Goal: Information Seeking & Learning: Learn about a topic

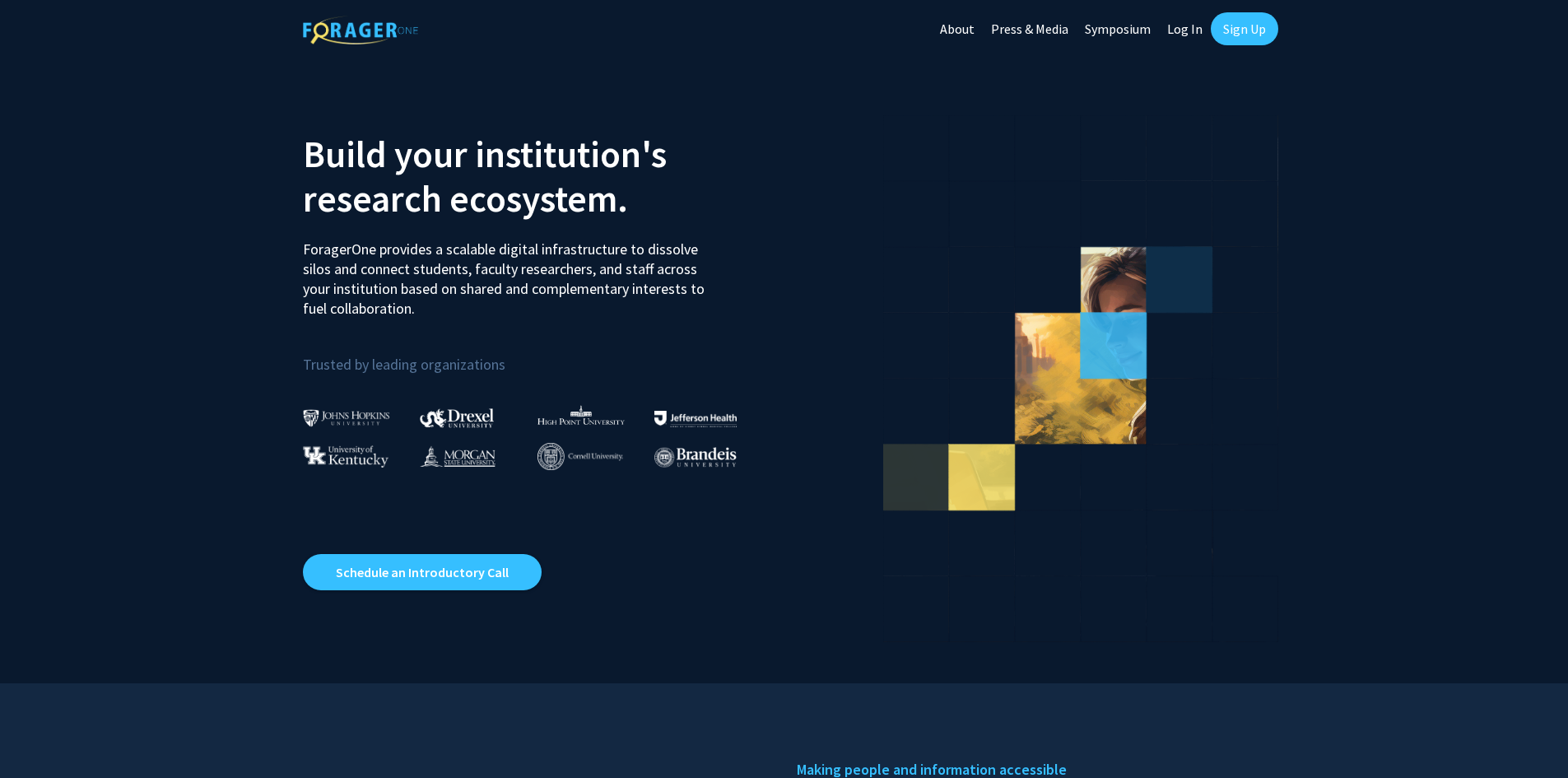
click at [1176, 28] on link "Log In" at bounding box center [1184, 28] width 52 height 58
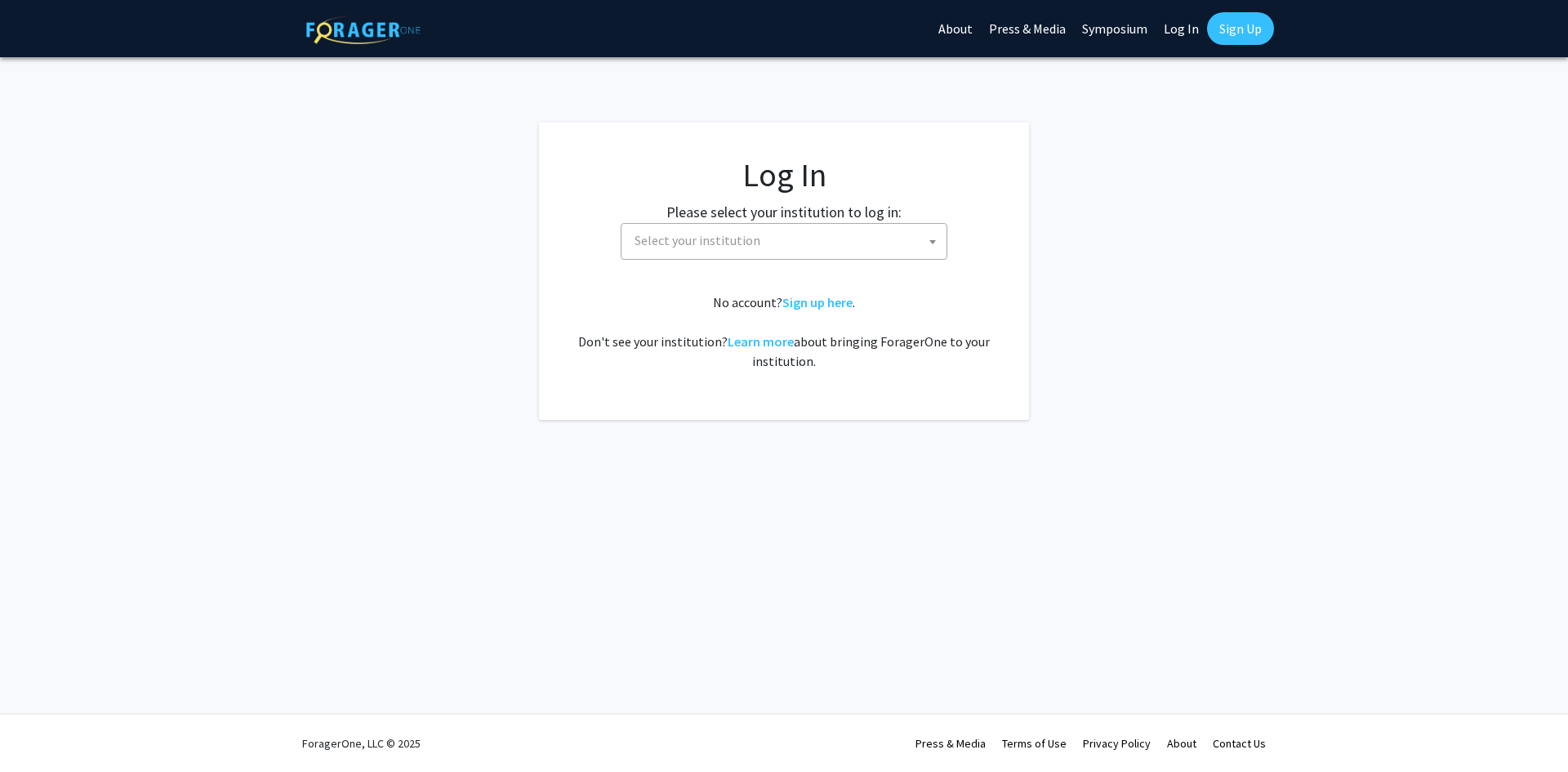
click at [779, 247] on span "Select your institution" at bounding box center [787, 240] width 318 height 33
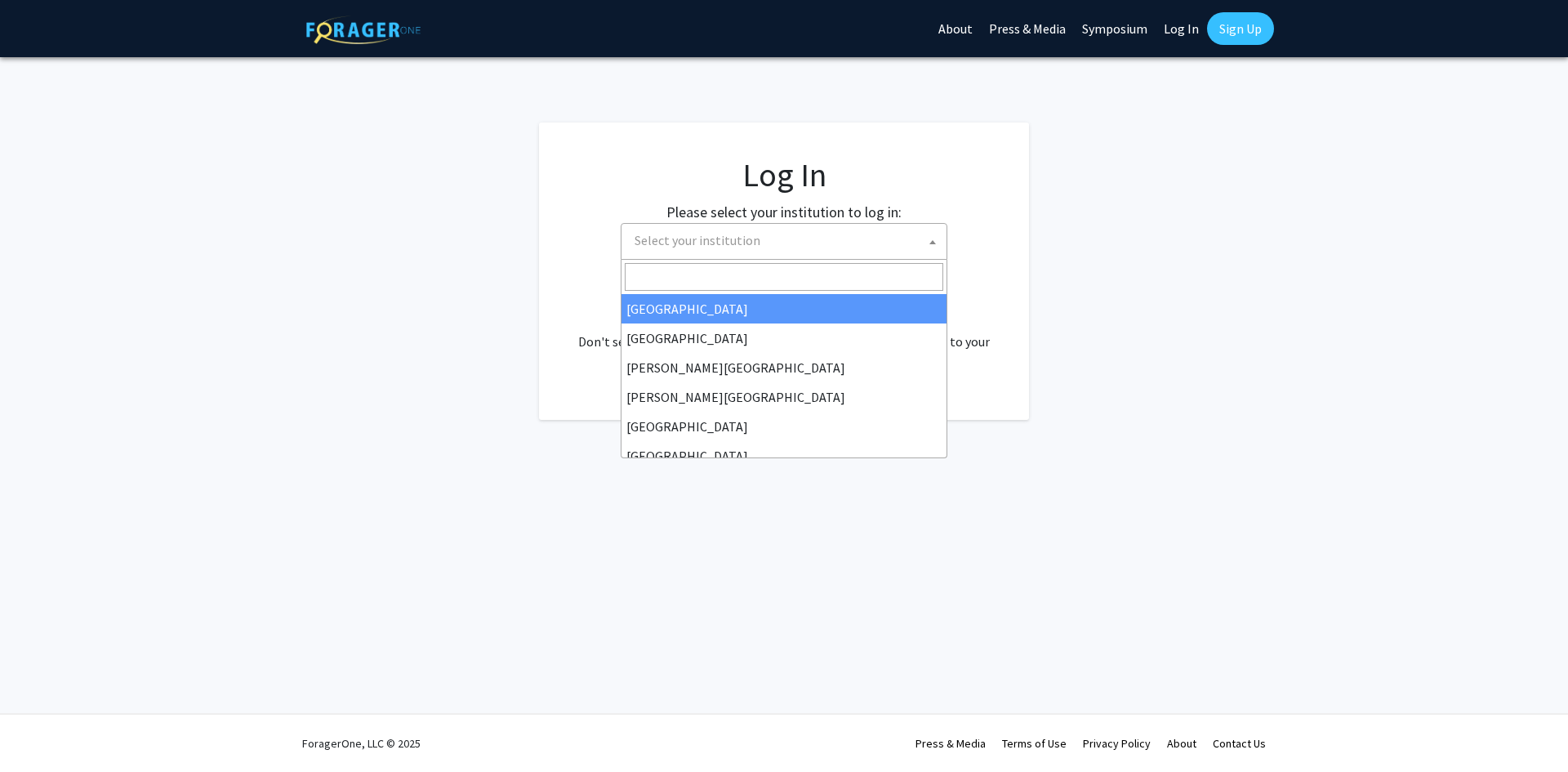
click at [1187, 27] on link "Log In" at bounding box center [1181, 28] width 51 height 57
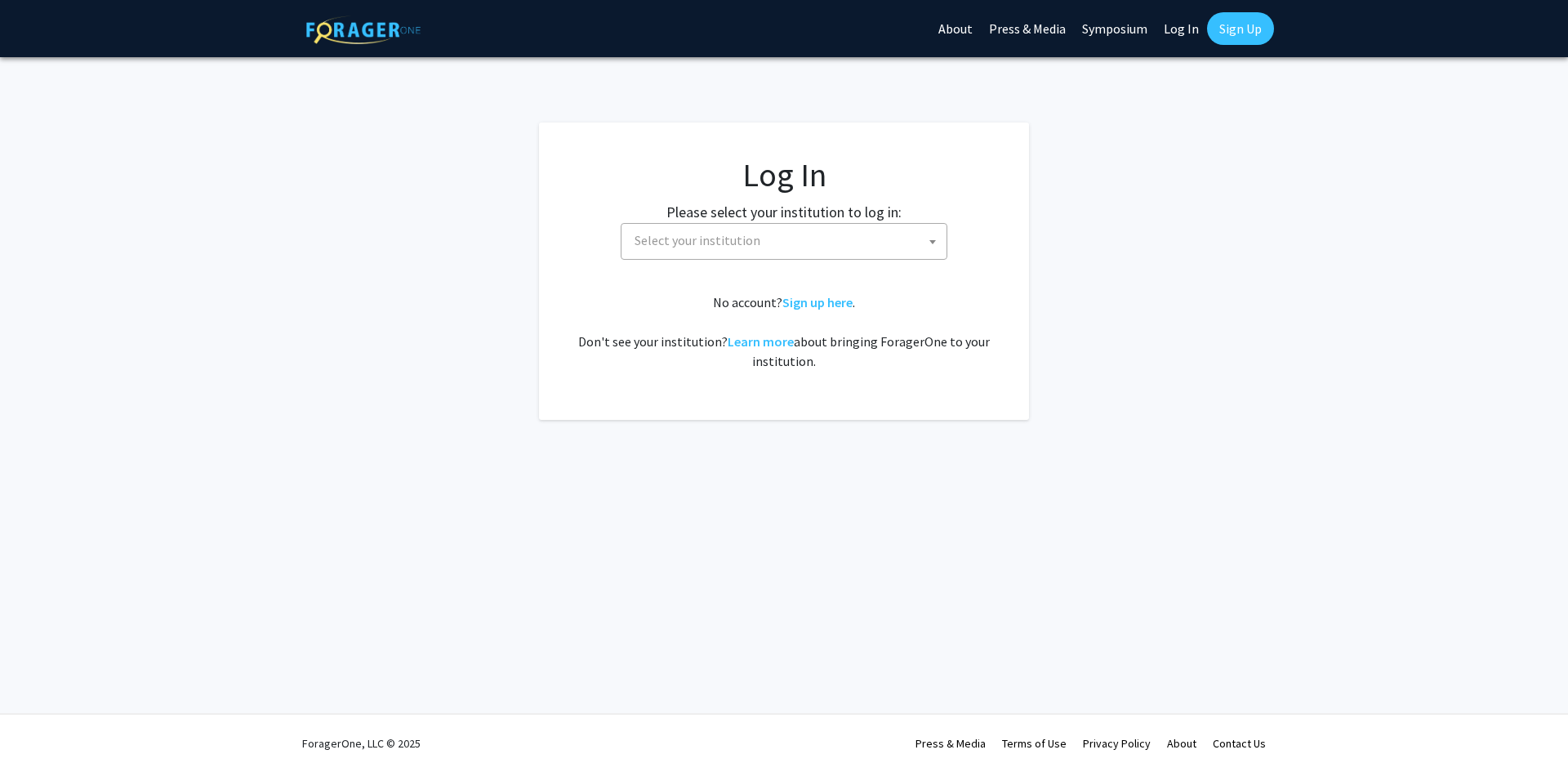
click at [1187, 27] on link "Log In" at bounding box center [1181, 28] width 51 height 57
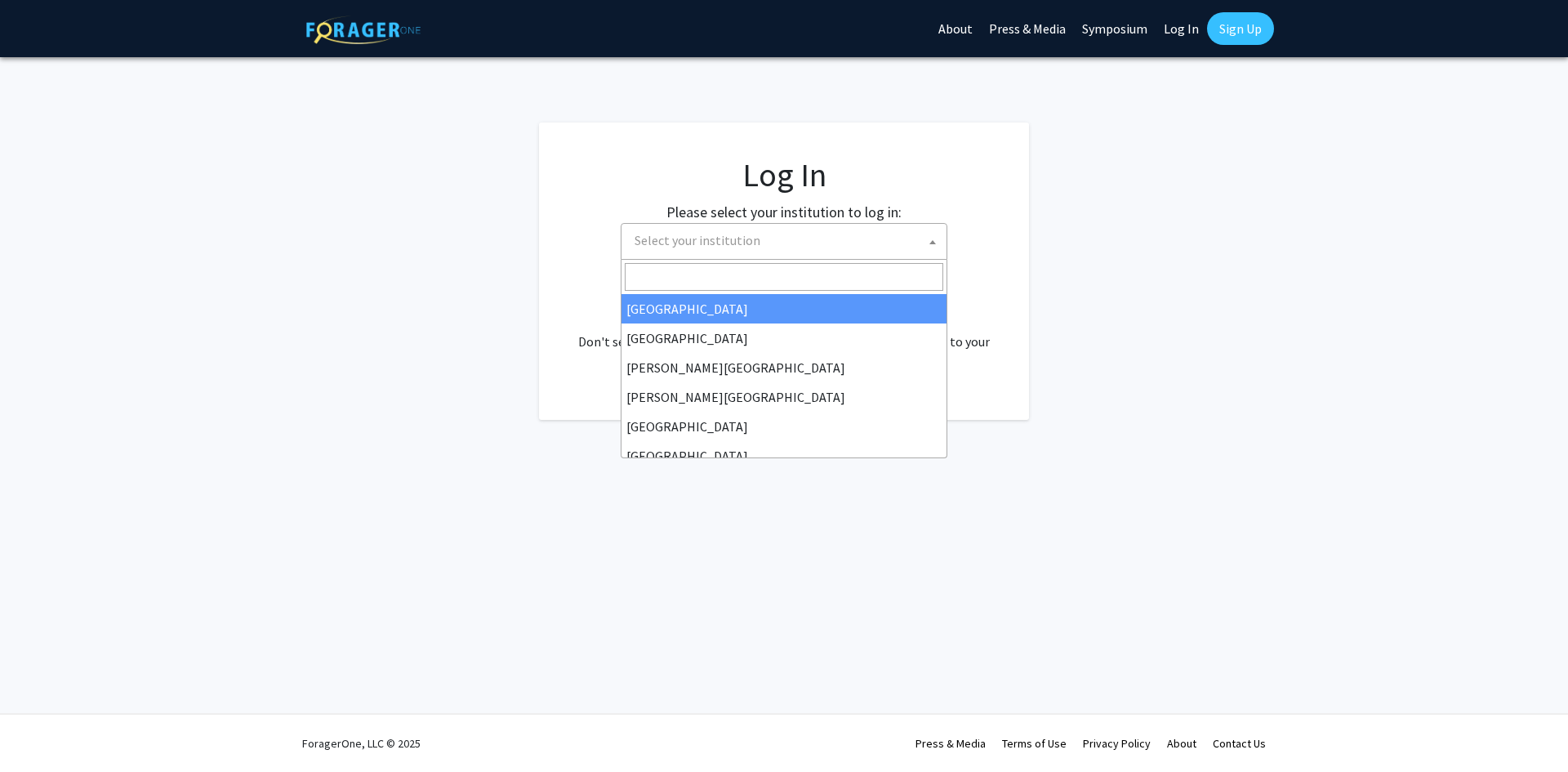
drag, startPoint x: 852, startPoint y: 241, endPoint x: 801, endPoint y: 285, distance: 67.4
click at [852, 245] on span "Select your institution" at bounding box center [787, 240] width 318 height 33
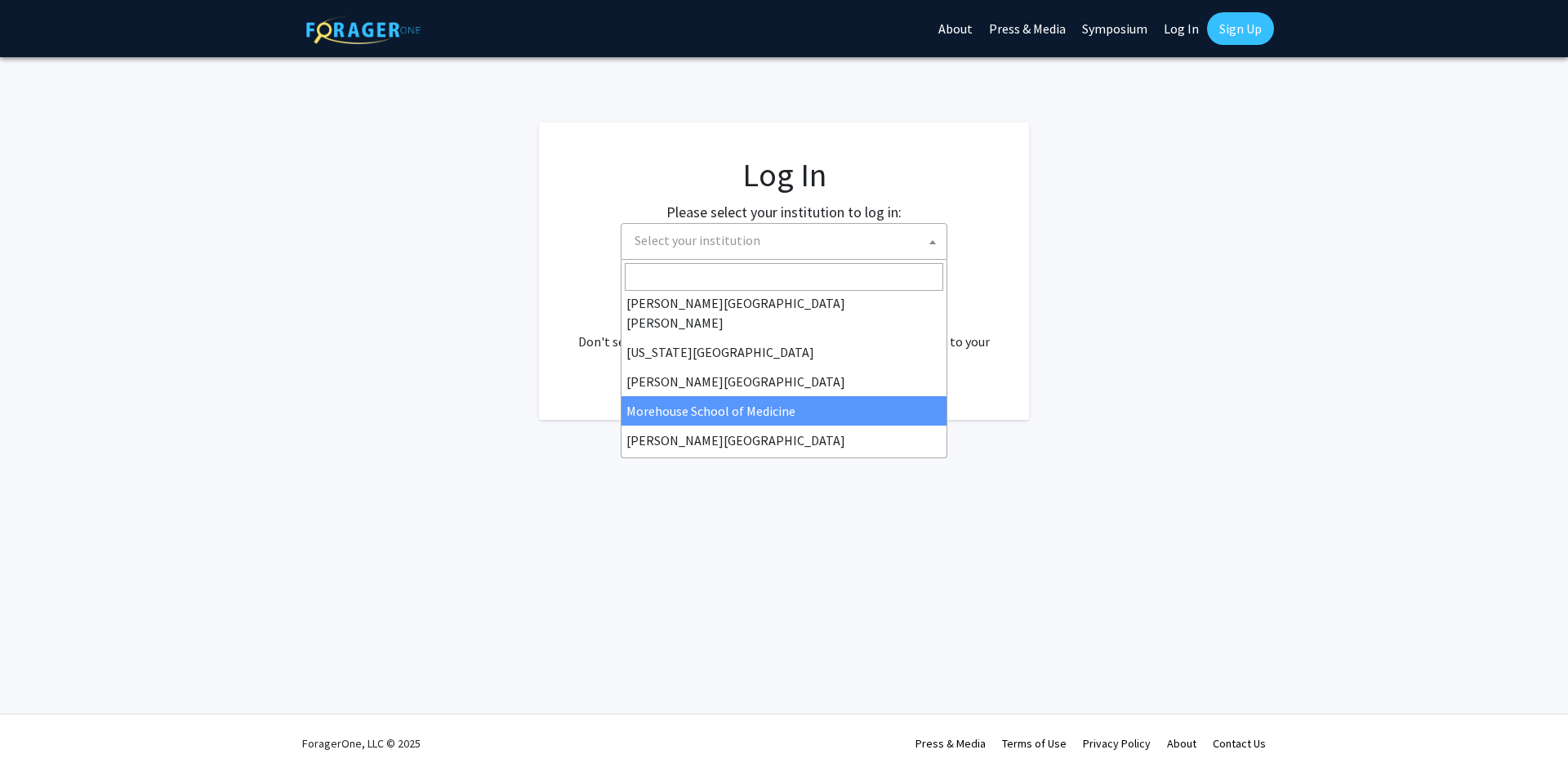
scroll to position [327, 0]
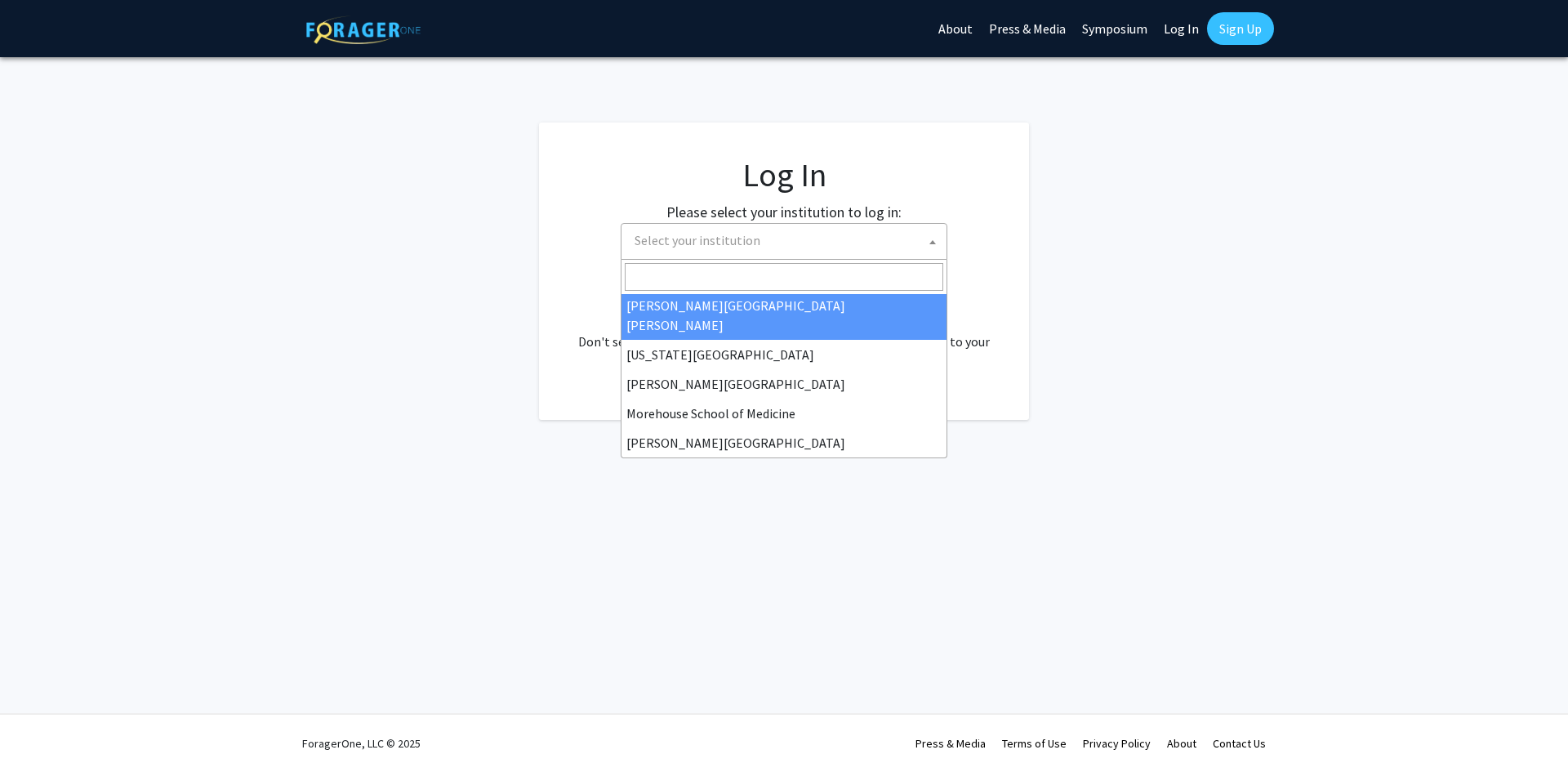
select select "1"
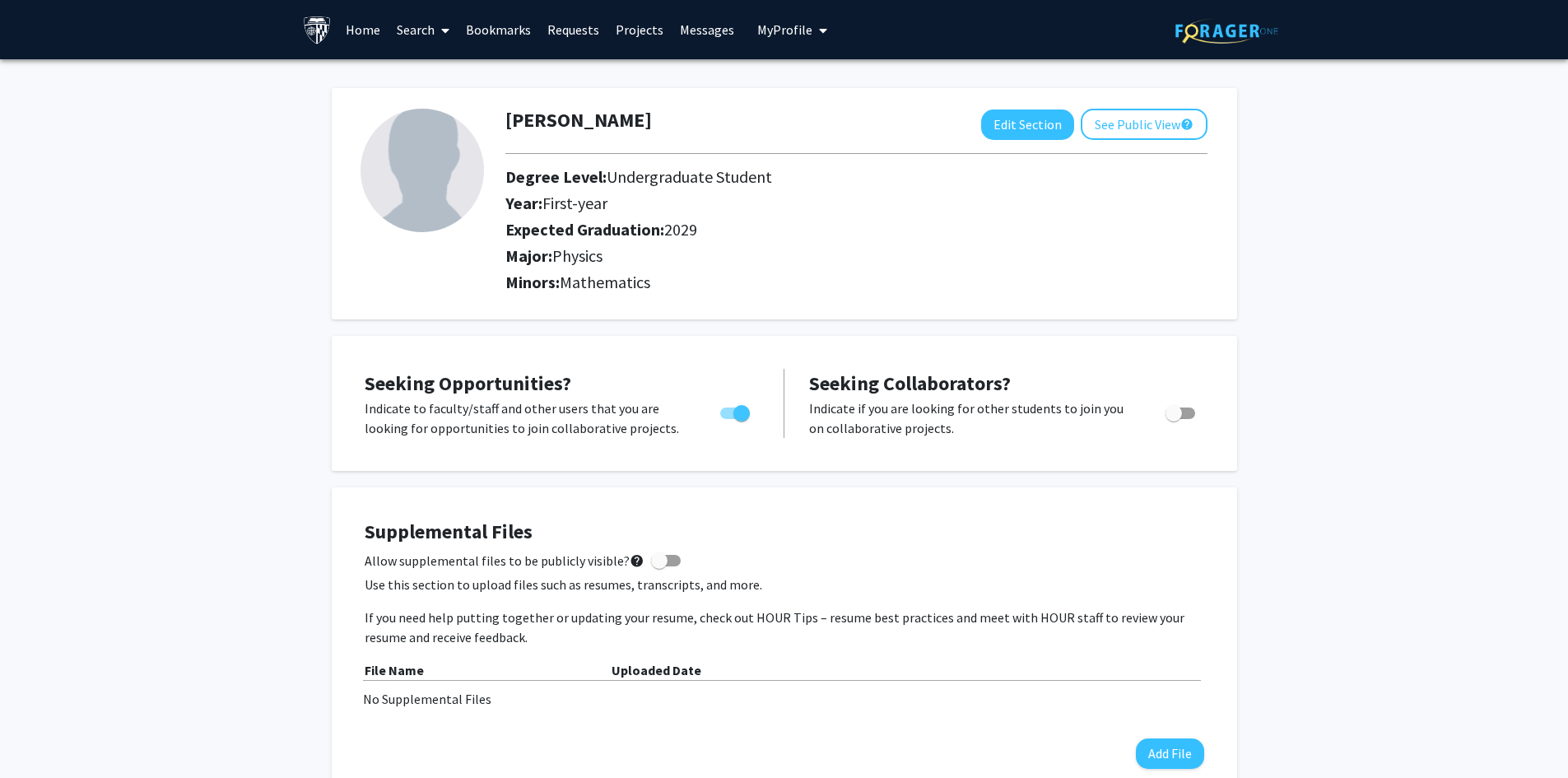
click at [432, 20] on link "Search" at bounding box center [423, 29] width 69 height 58
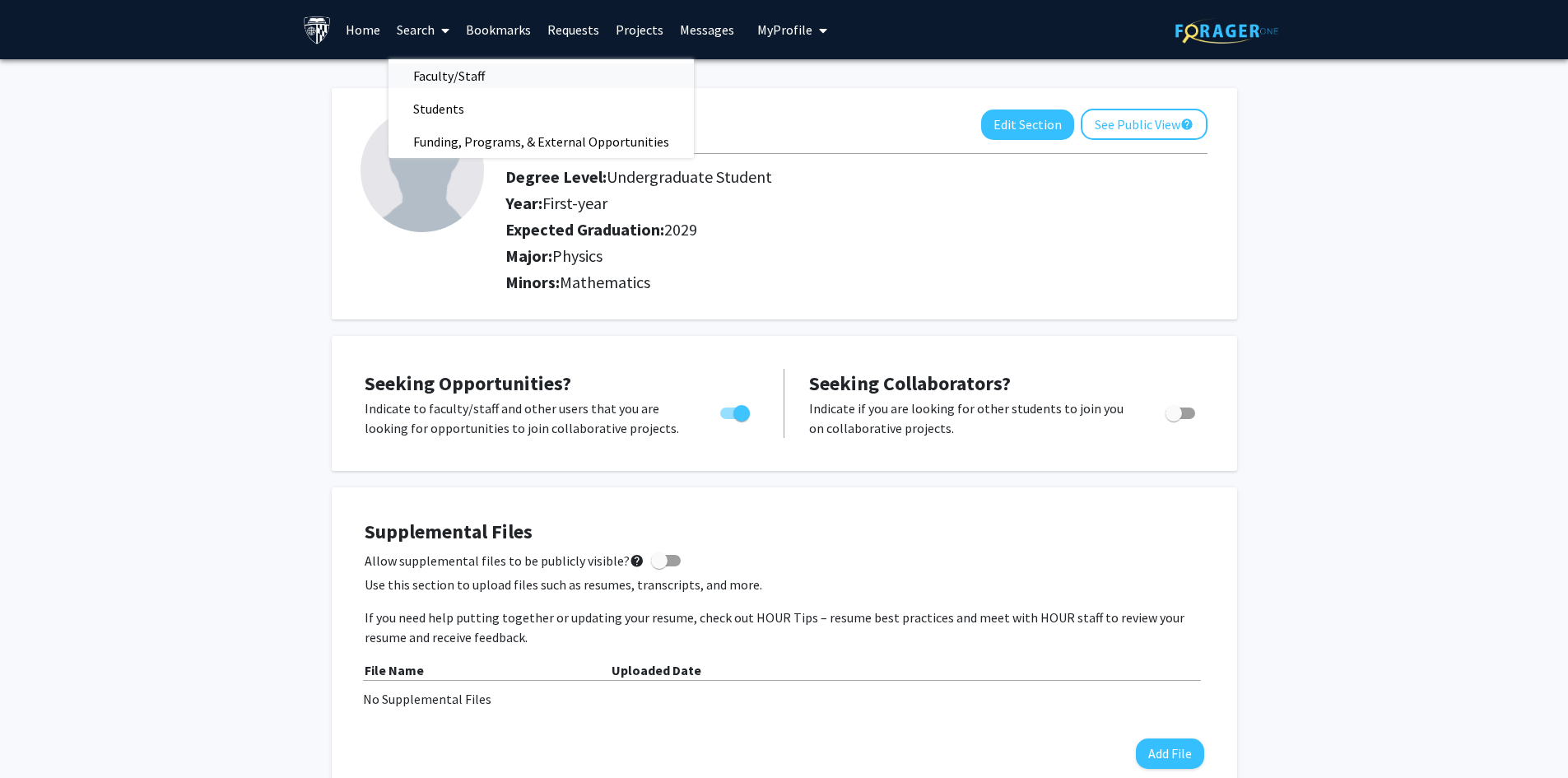
click at [484, 77] on span "Faculty/Staff" at bounding box center [449, 75] width 121 height 33
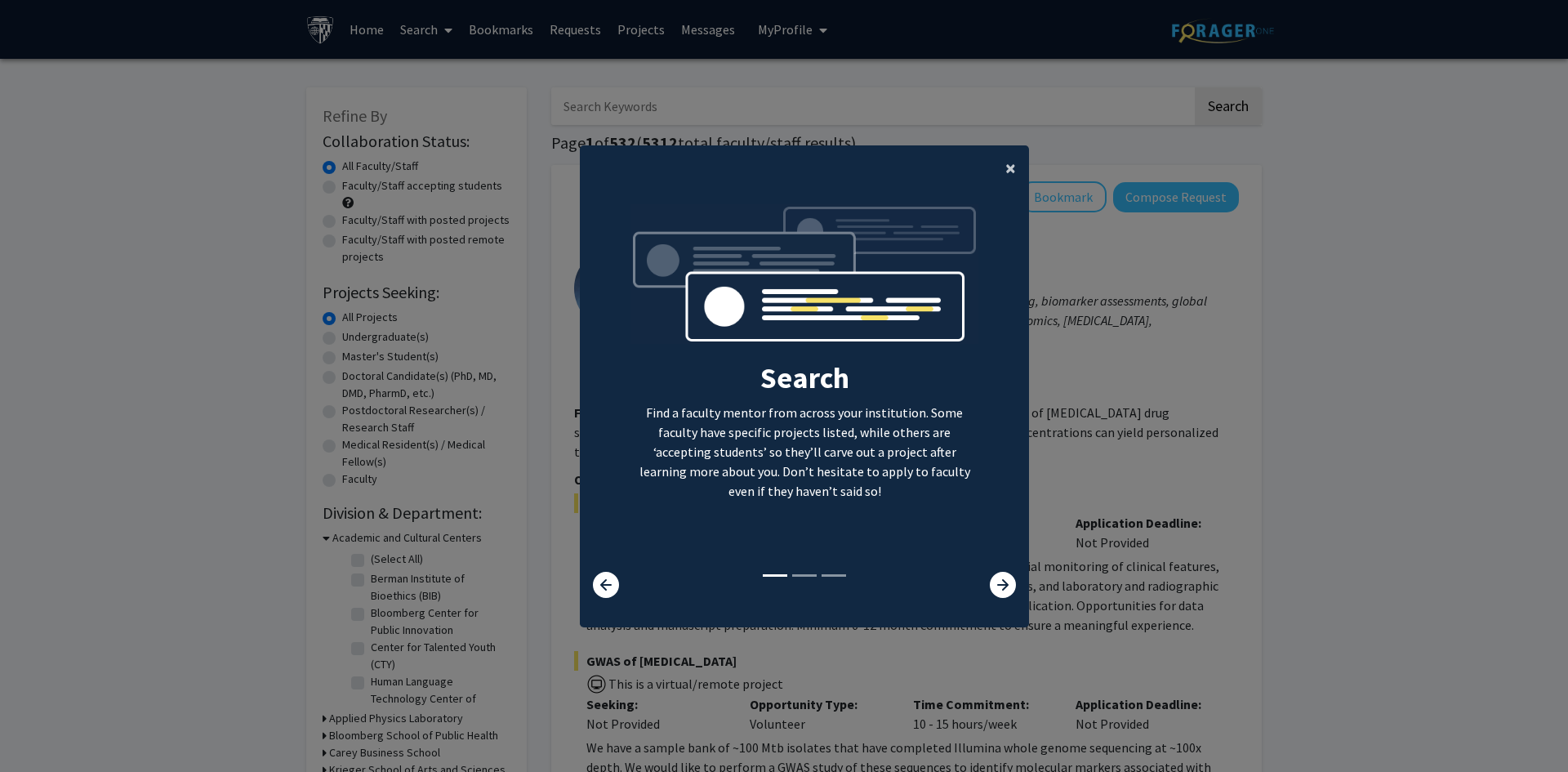
click at [998, 160] on button "×" at bounding box center [1010, 168] width 36 height 46
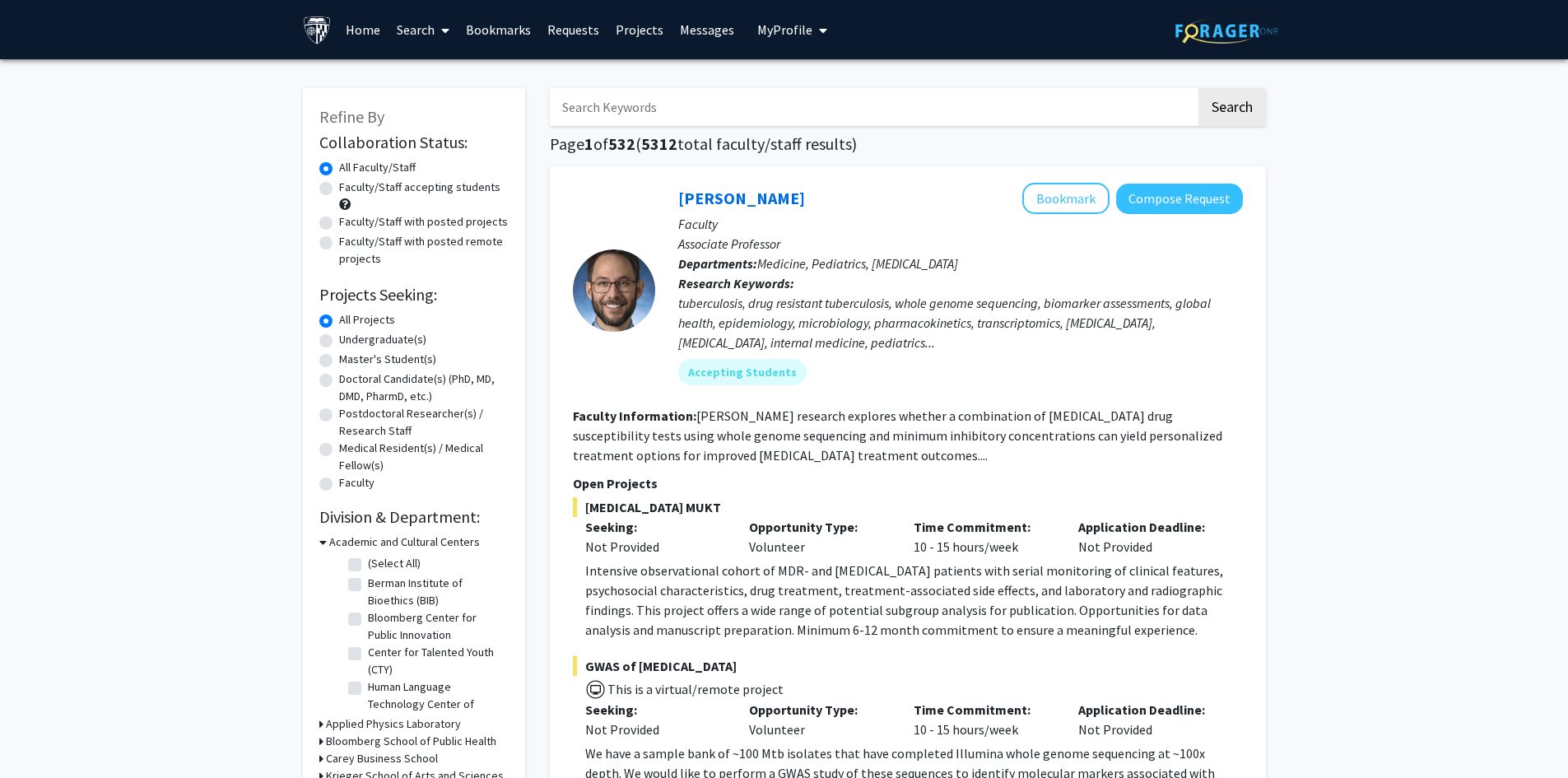
click at [736, 101] on input "Search Keywords" at bounding box center [873, 106] width 646 height 38
type input "Physics JHU Hopkins"
click at [1199, 88] on button "Search" at bounding box center [1232, 106] width 68 height 38
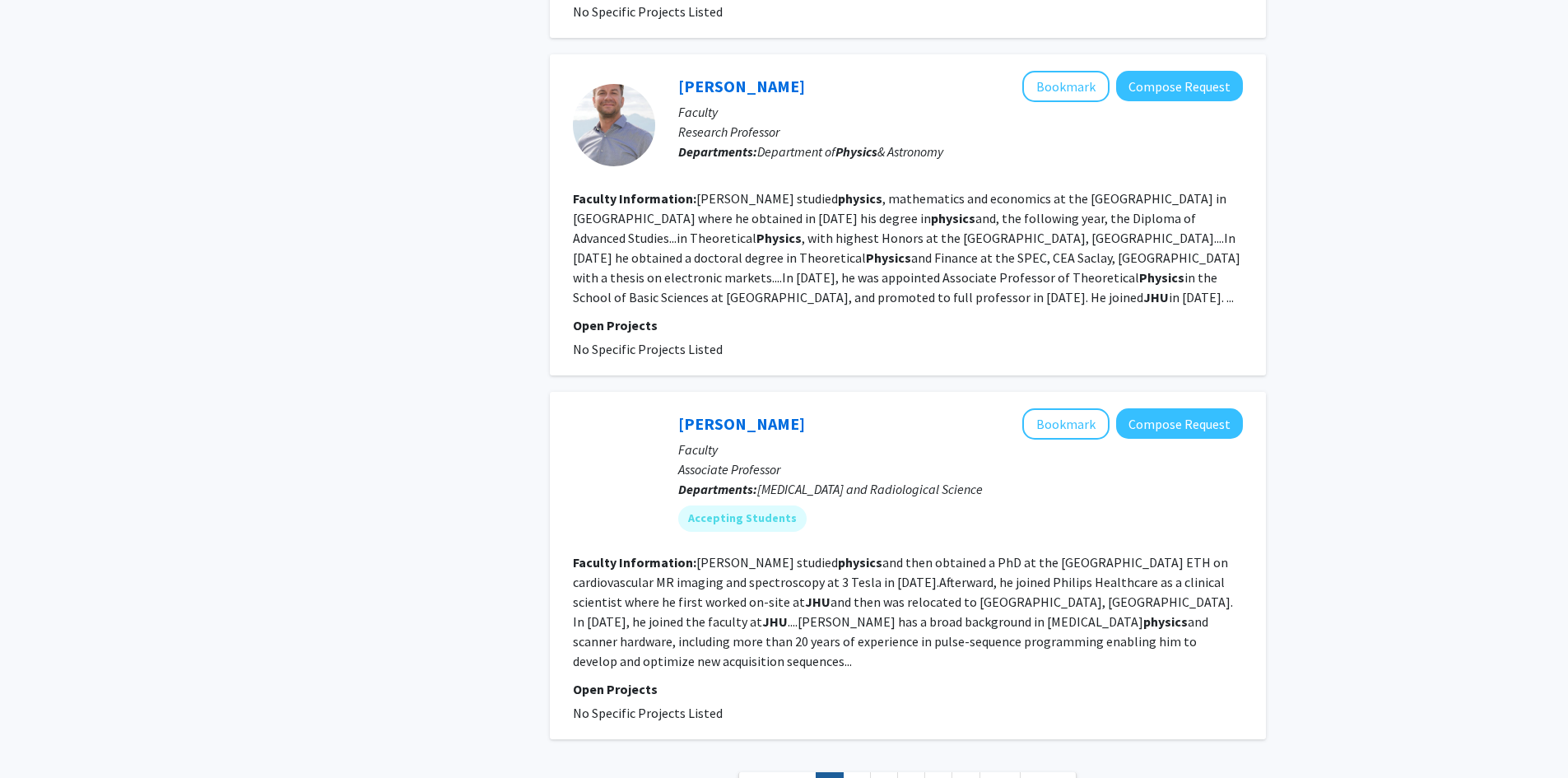
scroll to position [3021, 0]
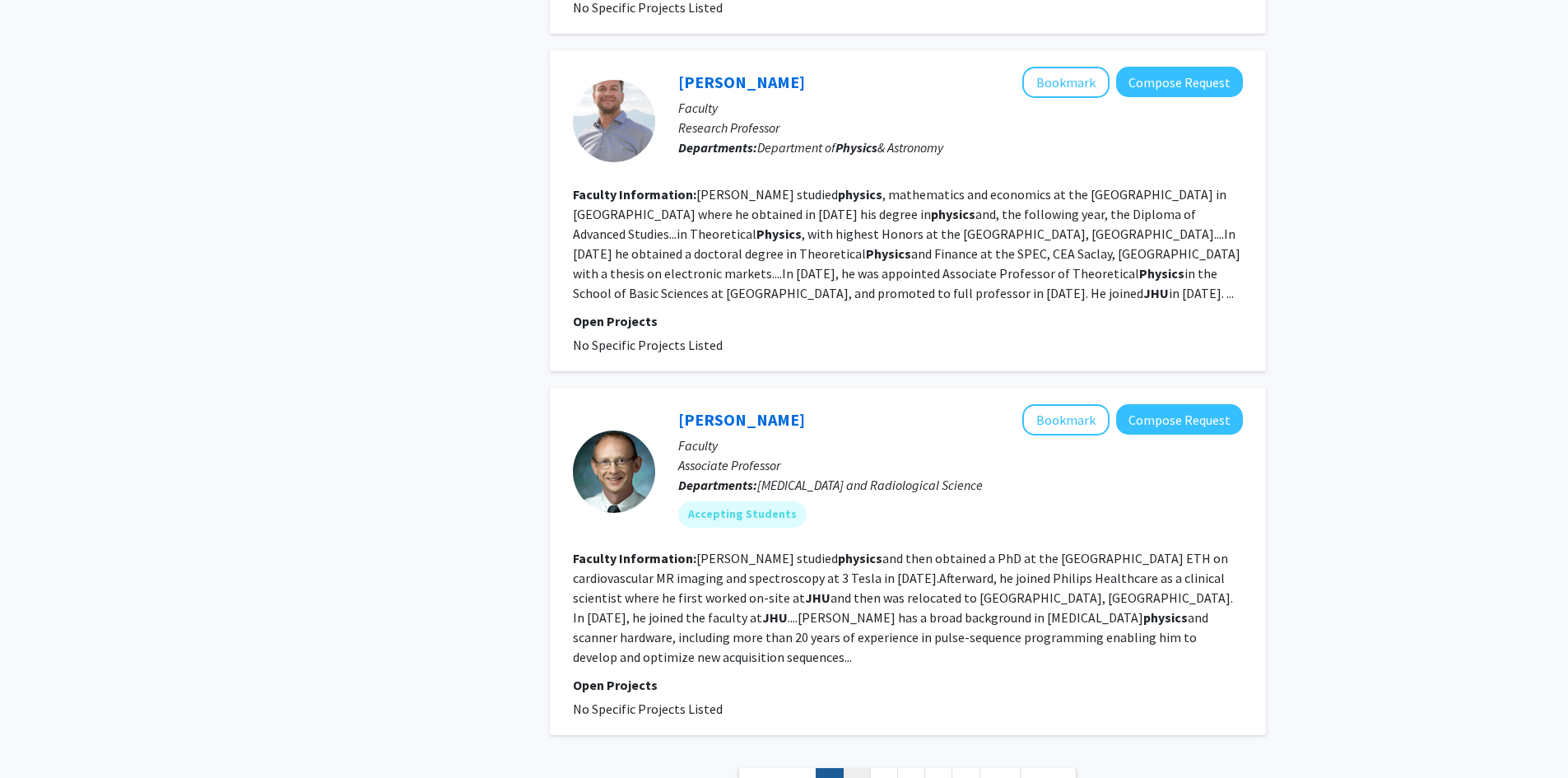
click at [858, 768] on link "2" at bounding box center [856, 782] width 28 height 28
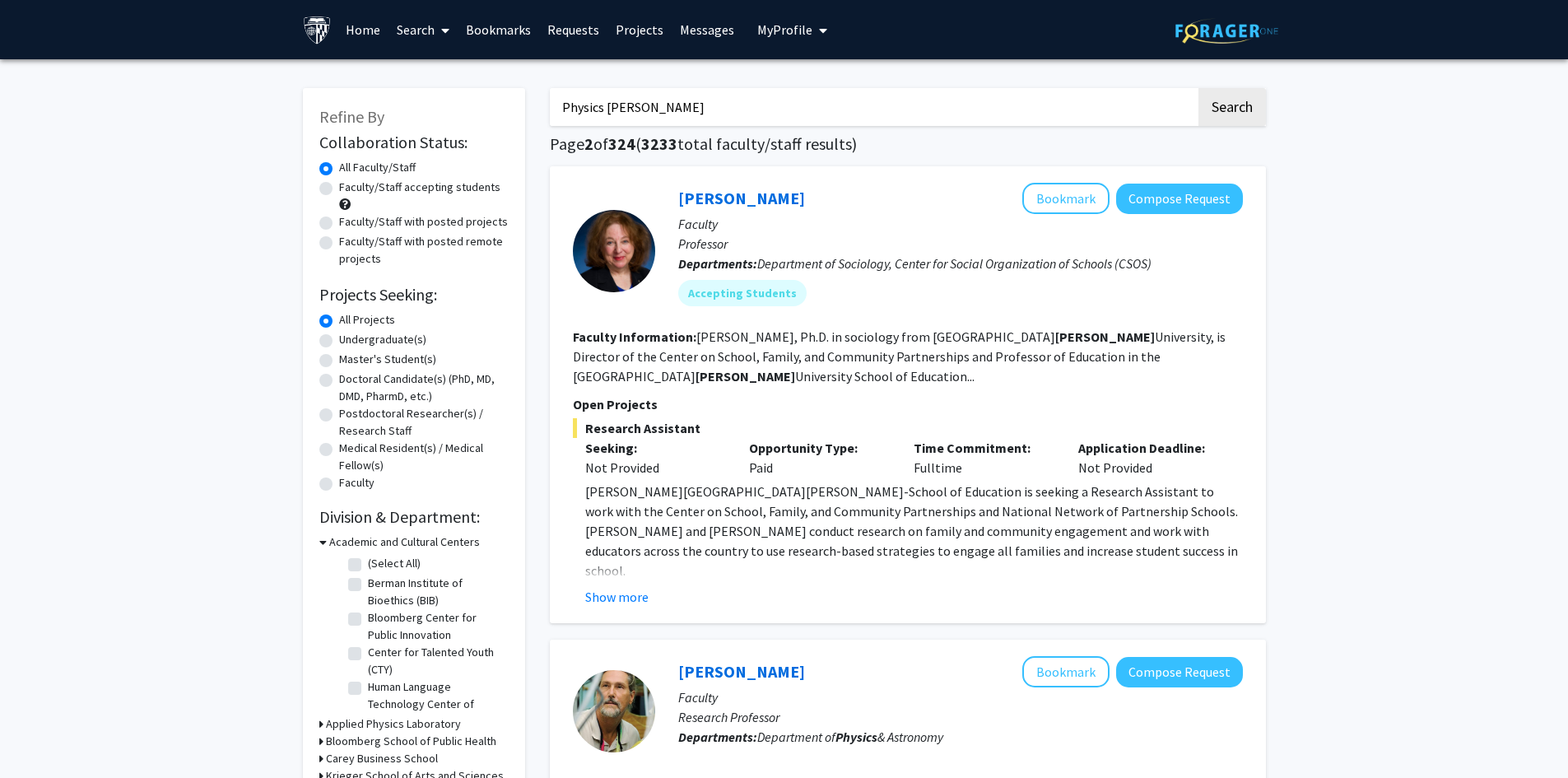
click at [339, 190] on label "Faculty/Staff accepting students" at bounding box center [420, 187] width 161 height 18
click at [339, 189] on input "Faculty/Staff accepting students" at bounding box center [344, 184] width 11 height 11
radio input "true"
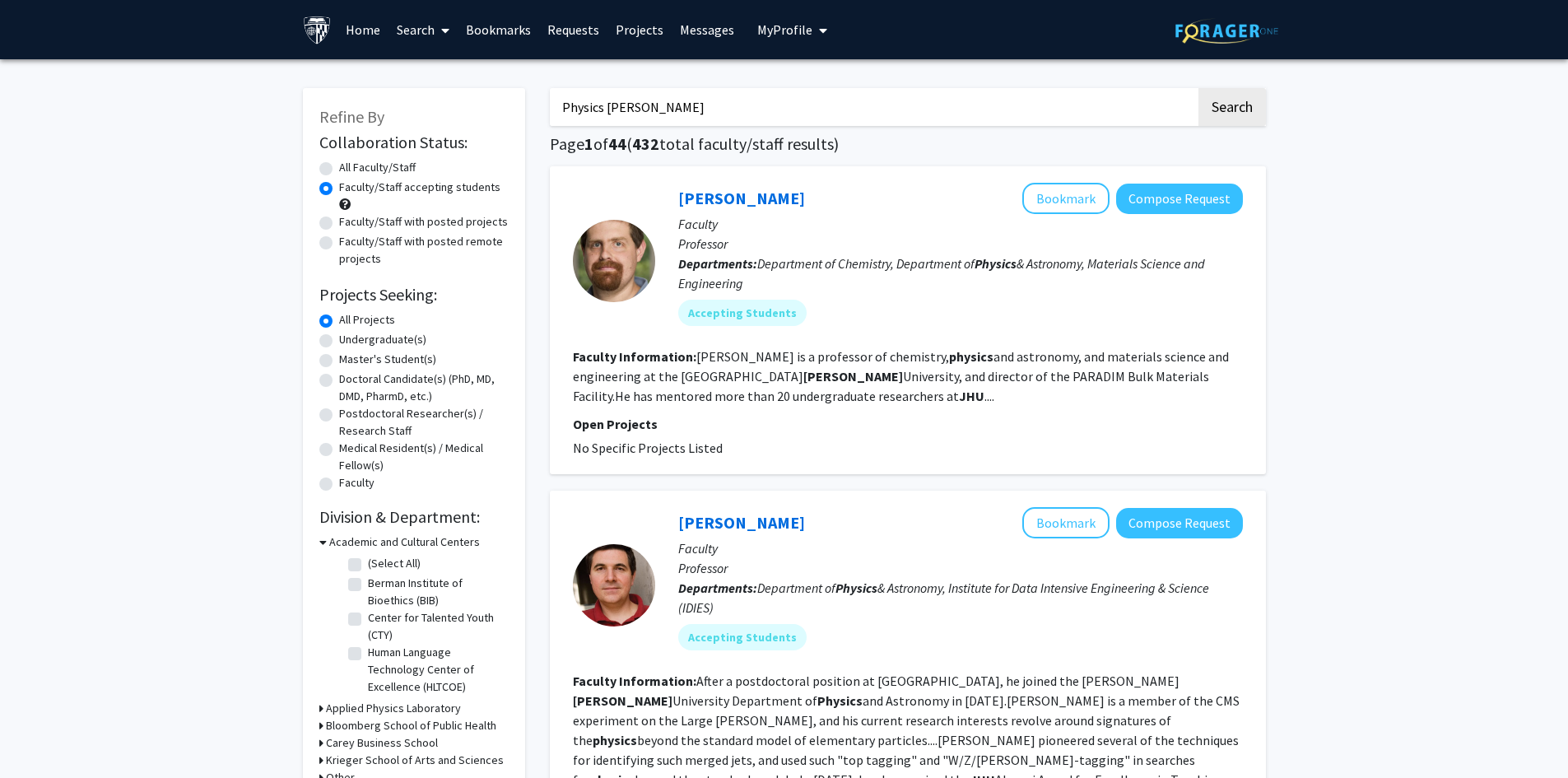
drag, startPoint x: 599, startPoint y: 108, endPoint x: 749, endPoint y: 112, distance: 150.1
click at [749, 112] on input "Physics JHU Hopkins" at bounding box center [873, 106] width 646 height 38
type input "Physics"
click at [1199, 88] on button "Search" at bounding box center [1232, 106] width 68 height 38
radio input "true"
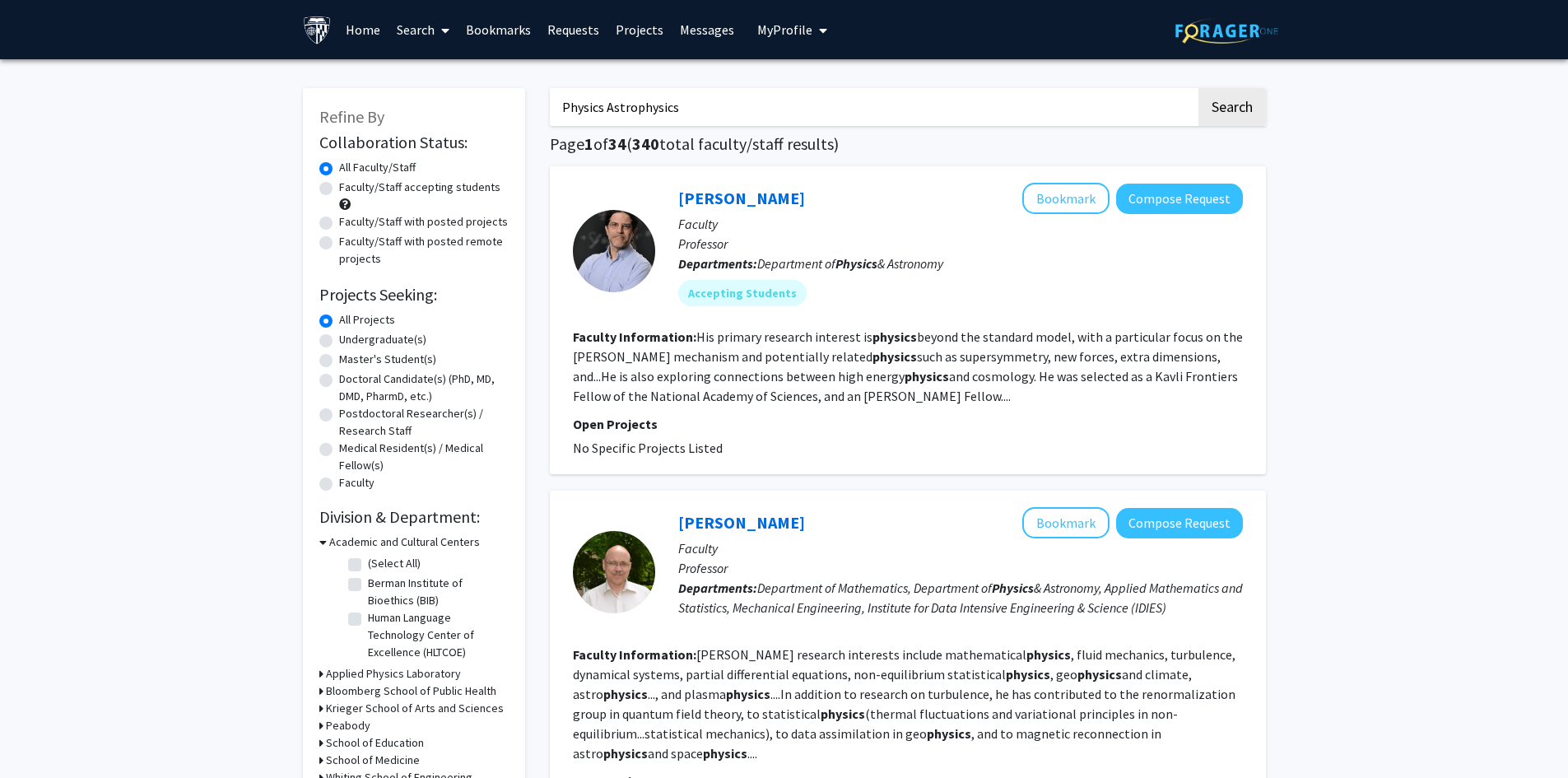
type input "Physics Astrophysics"
click at [1199, 88] on button "Search" at bounding box center [1232, 106] width 68 height 38
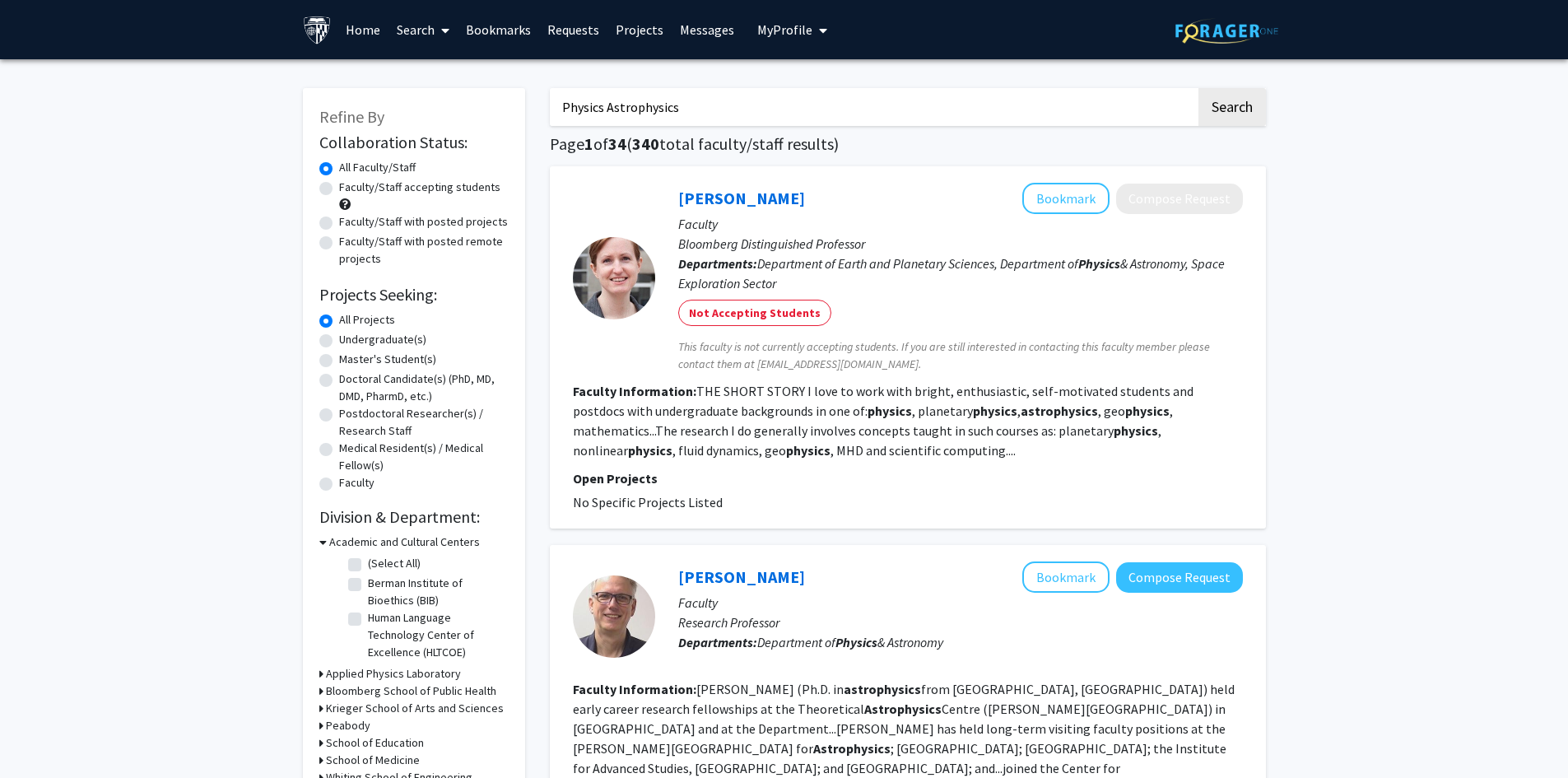
click at [339, 185] on label "Faculty/Staff accepting students" at bounding box center [420, 187] width 161 height 18
click at [339, 185] on input "Faculty/Staff accepting students" at bounding box center [344, 184] width 11 height 11
radio input "true"
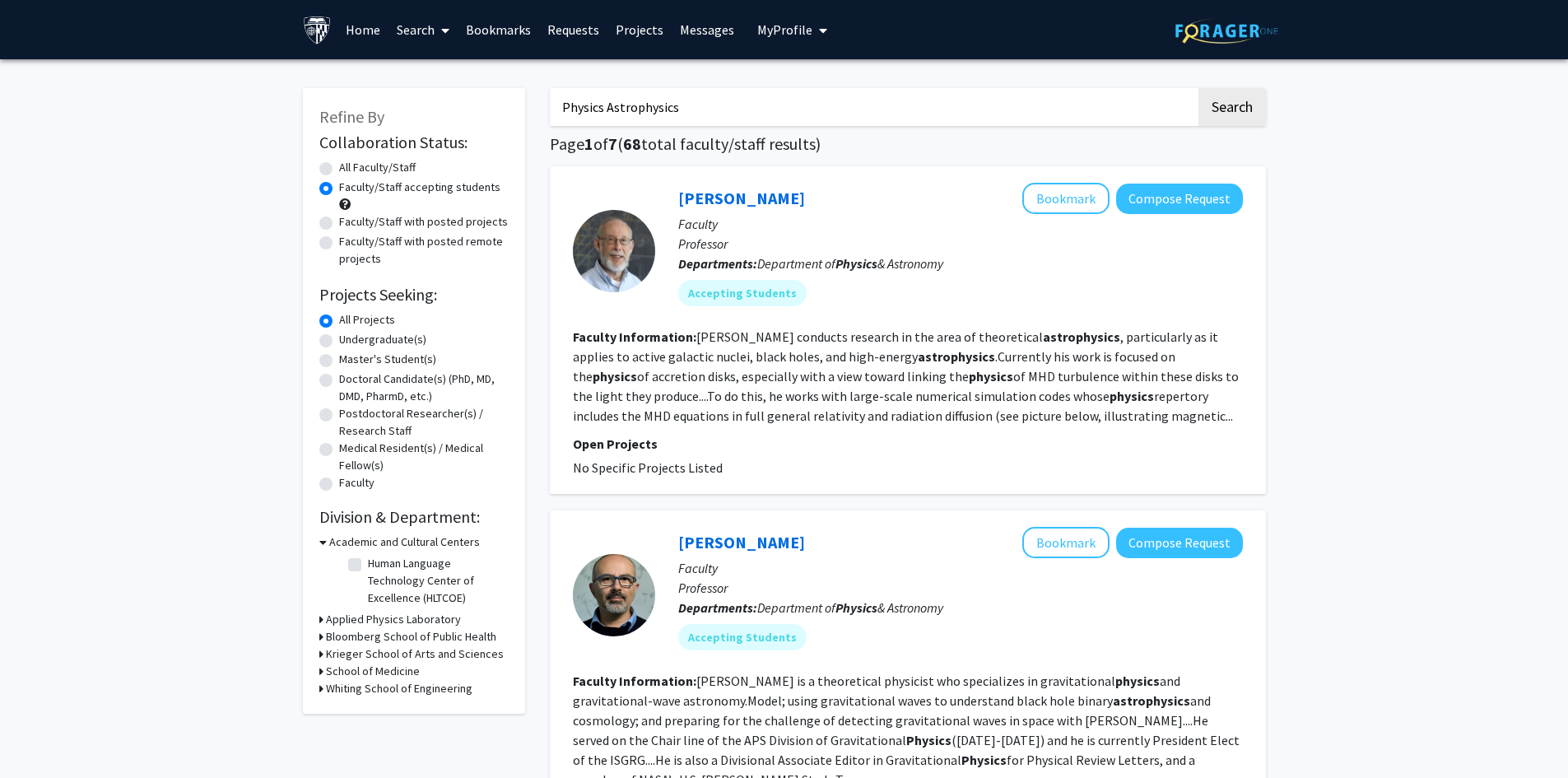
click at [339, 165] on label "All Faculty/Staff" at bounding box center [378, 167] width 77 height 18
click at [339, 165] on input "All Faculty/Staff" at bounding box center [344, 164] width 11 height 11
radio input "true"
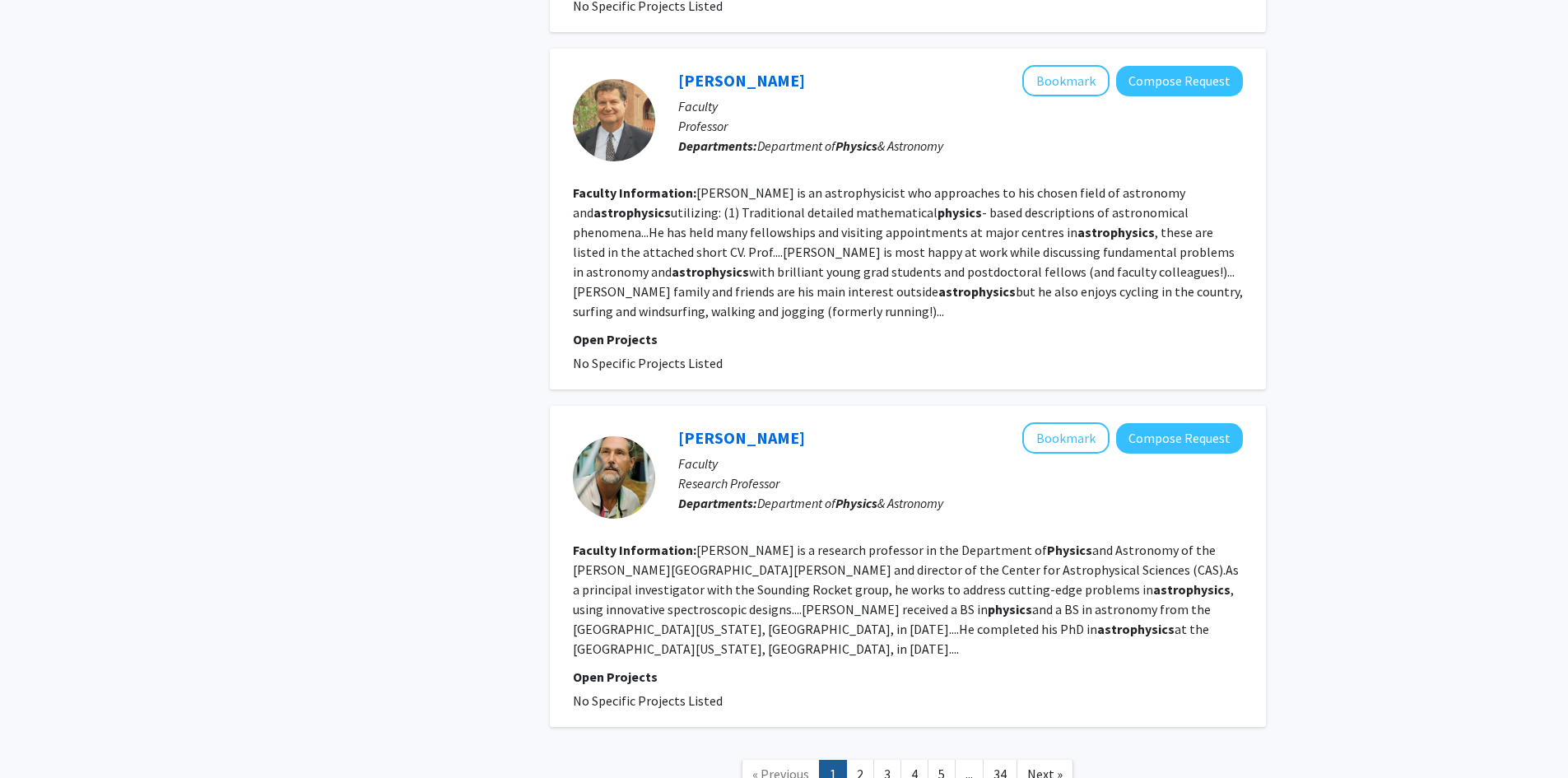
scroll to position [2918, 0]
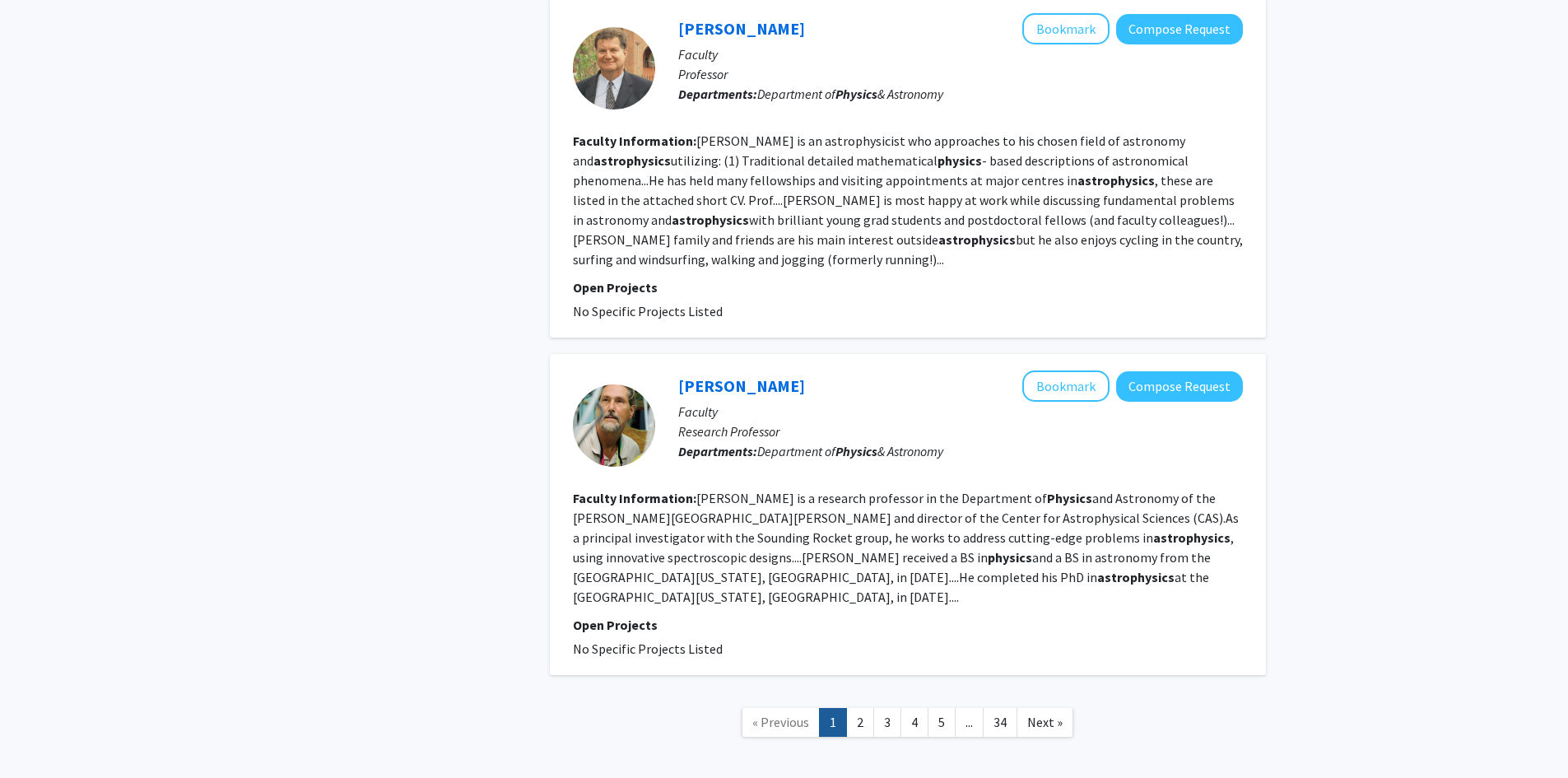
click at [863, 708] on link "2" at bounding box center [859, 722] width 28 height 28
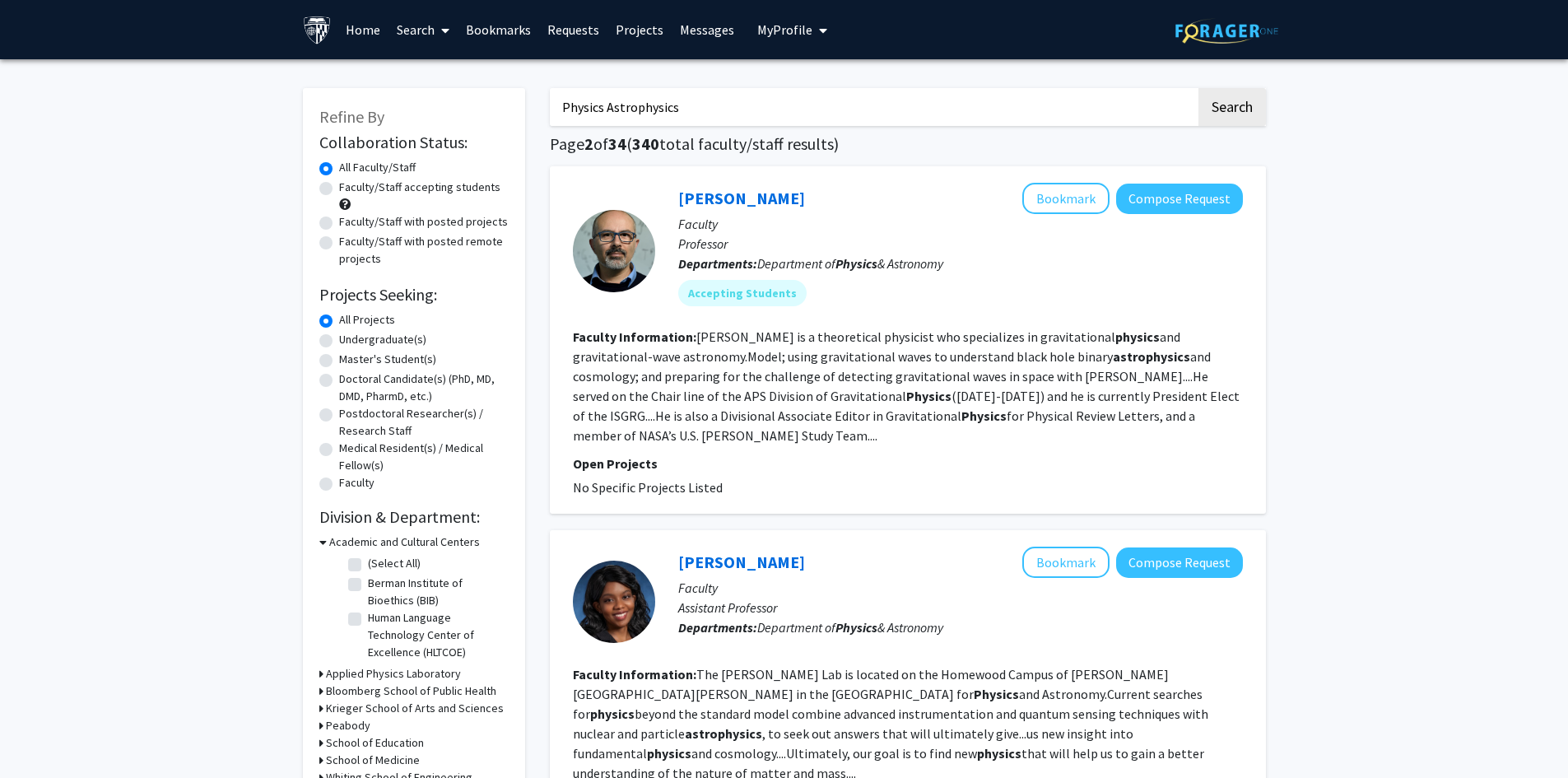
click at [339, 189] on label "Faculty/Staff accepting students" at bounding box center [420, 187] width 161 height 18
click at [339, 189] on input "Faculty/Staff accepting students" at bounding box center [344, 184] width 11 height 11
radio input "true"
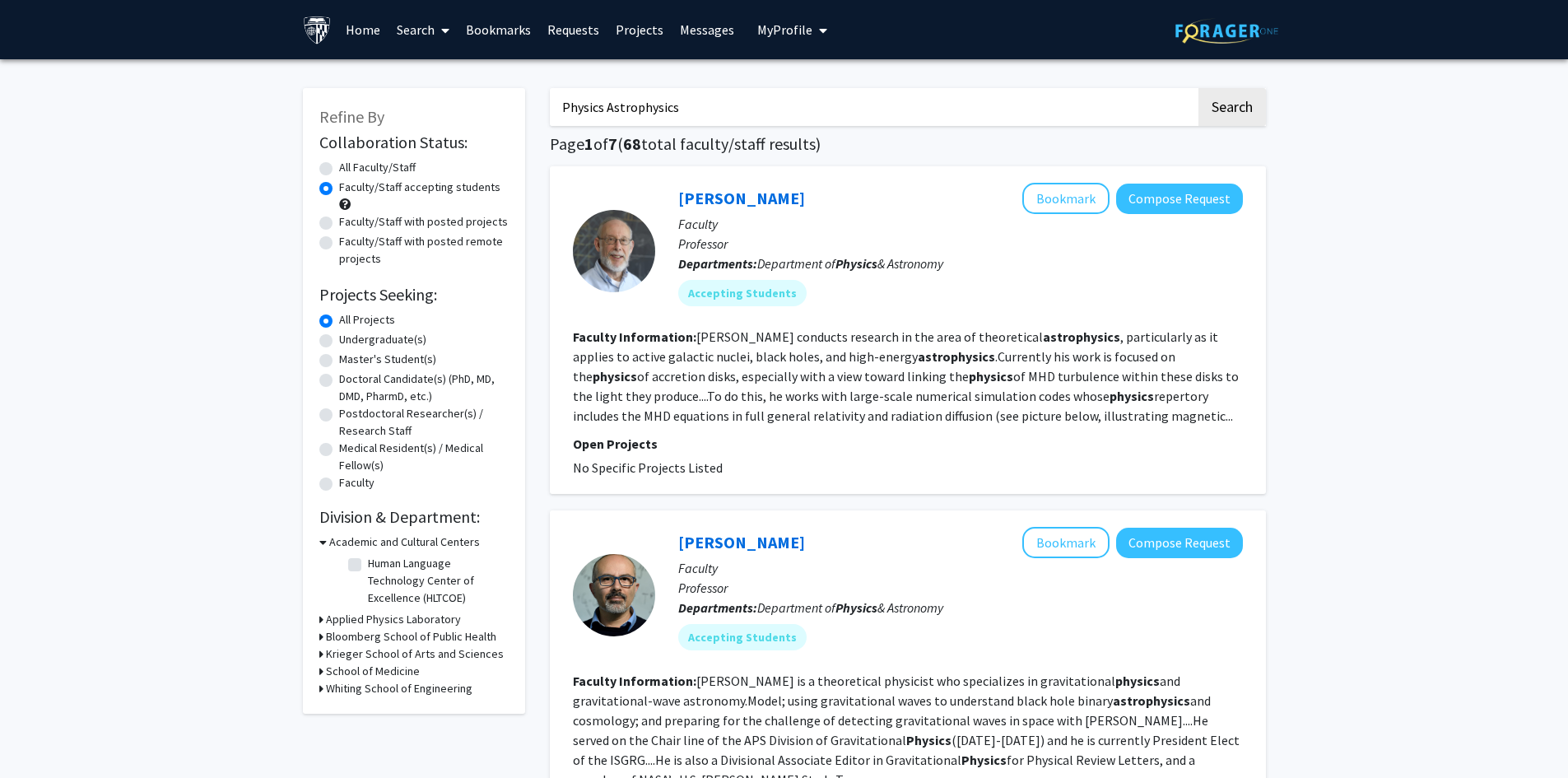
click at [339, 223] on label "Faculty/Staff with posted projects" at bounding box center [424, 221] width 169 height 18
click at [339, 223] on input "Faculty/Staff with posted projects" at bounding box center [344, 218] width 11 height 11
radio input "true"
